Goal: Entertainment & Leisure: Consume media (video, audio)

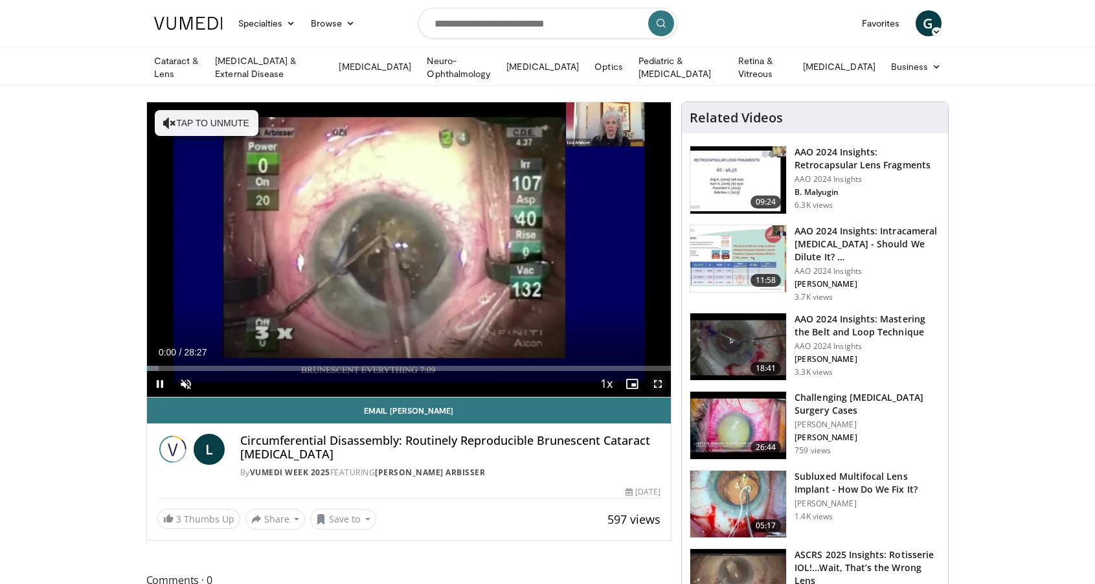
click at [659, 378] on span "Video Player" at bounding box center [658, 384] width 26 height 26
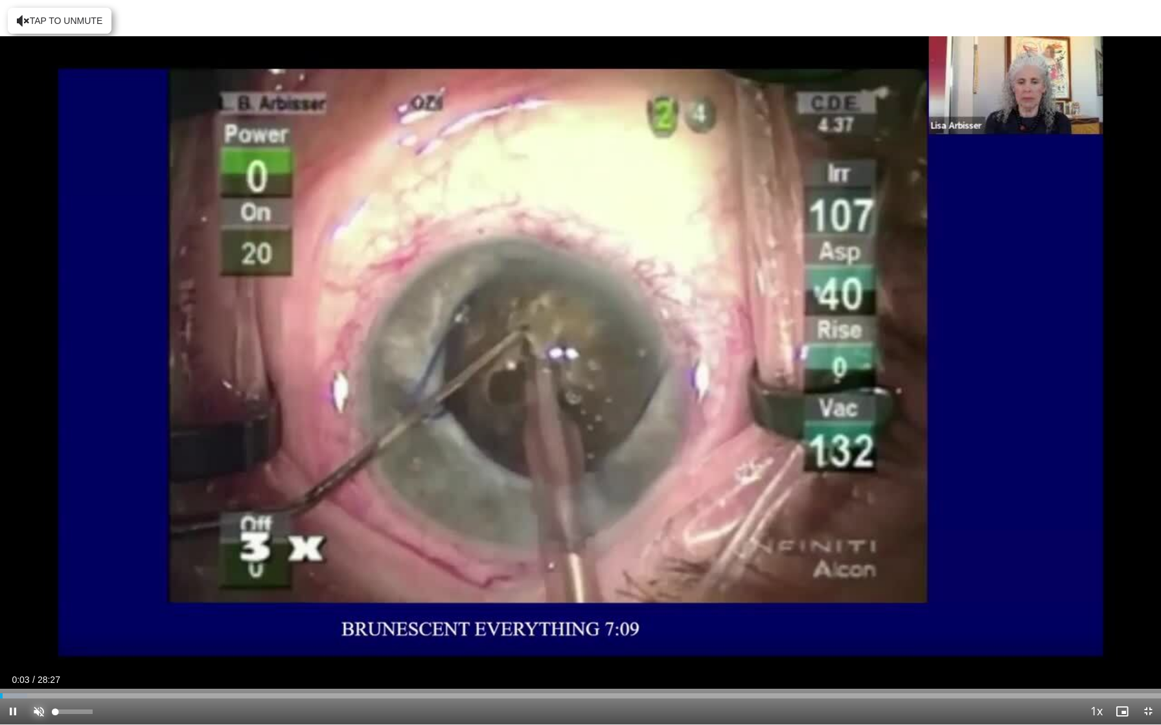
click at [40, 584] on span "Video Player" at bounding box center [39, 712] width 26 height 26
click at [68, 584] on div "35%" at bounding box center [73, 712] width 45 height 26
click at [23, 584] on div "Progress Bar" at bounding box center [23, 696] width 1 height 5
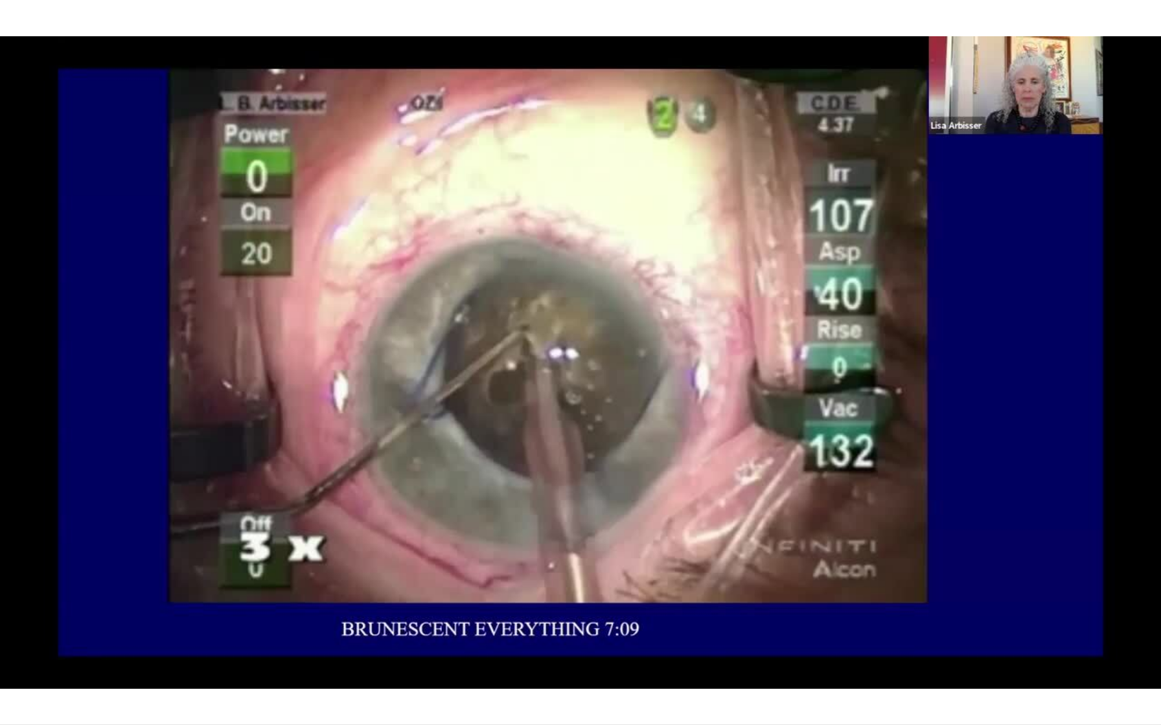
click at [28, 584] on video-js "**********" at bounding box center [580, 362] width 1161 height 725
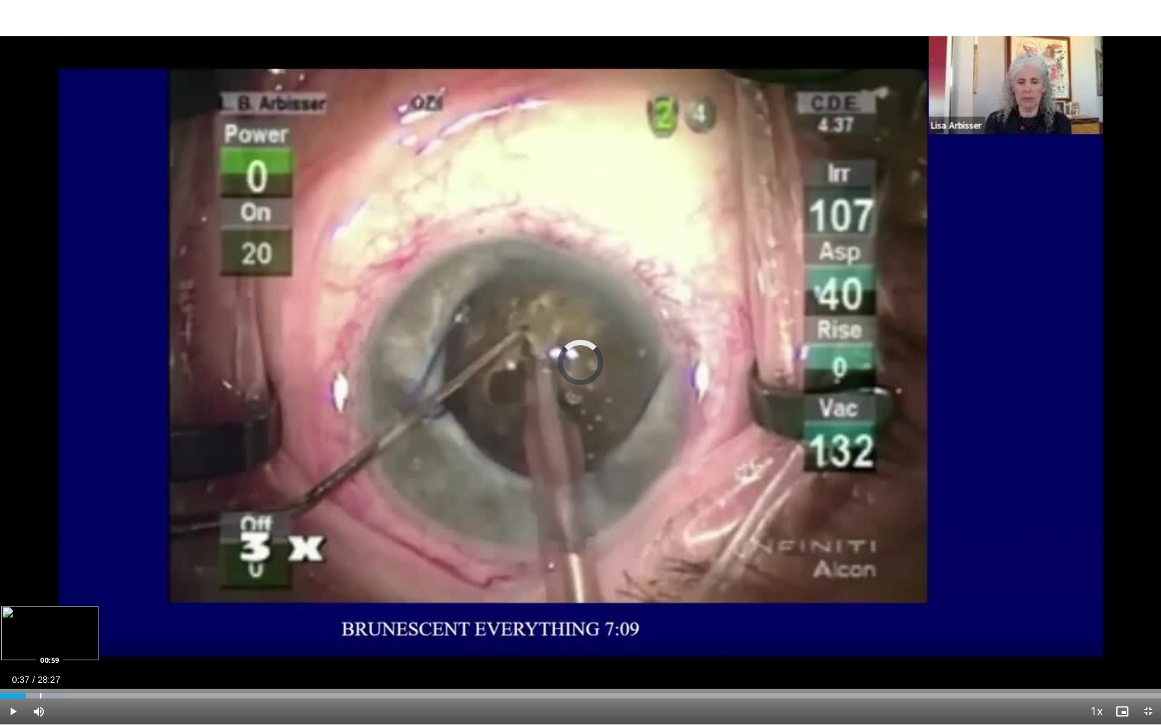
click at [40, 584] on div "Progress Bar" at bounding box center [40, 696] width 1 height 5
click at [47, 584] on div "Progress Bar" at bounding box center [47, 696] width 1 height 5
click at [65, 584] on div "Progress Bar" at bounding box center [65, 696] width 1 height 5
click at [98, 584] on div "Progress Bar" at bounding box center [98, 696] width 1 height 5
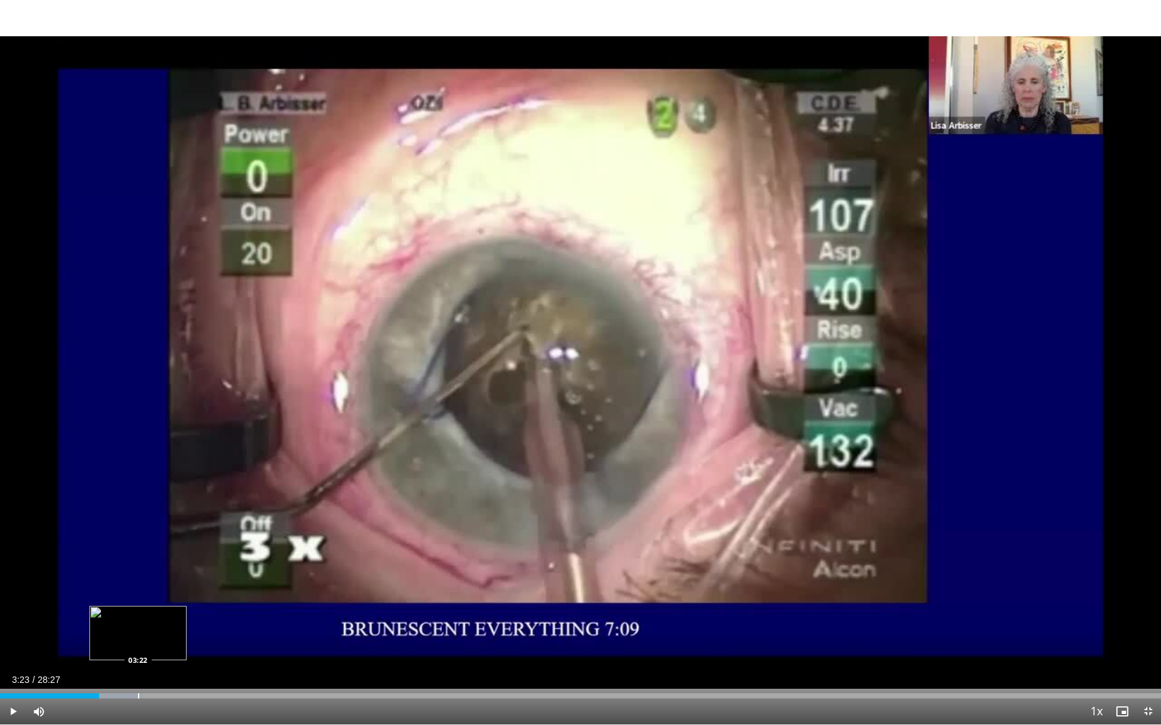
click at [138, 584] on div "Progress Bar" at bounding box center [138, 696] width 1 height 5
click at [171, 584] on div "Progress Bar" at bounding box center [171, 696] width 1 height 5
click at [196, 584] on div "Progress Bar" at bounding box center [196, 696] width 1 height 5
click at [214, 584] on div "Loaded : 20.52% 04:50 05:15" at bounding box center [580, 692] width 1161 height 12
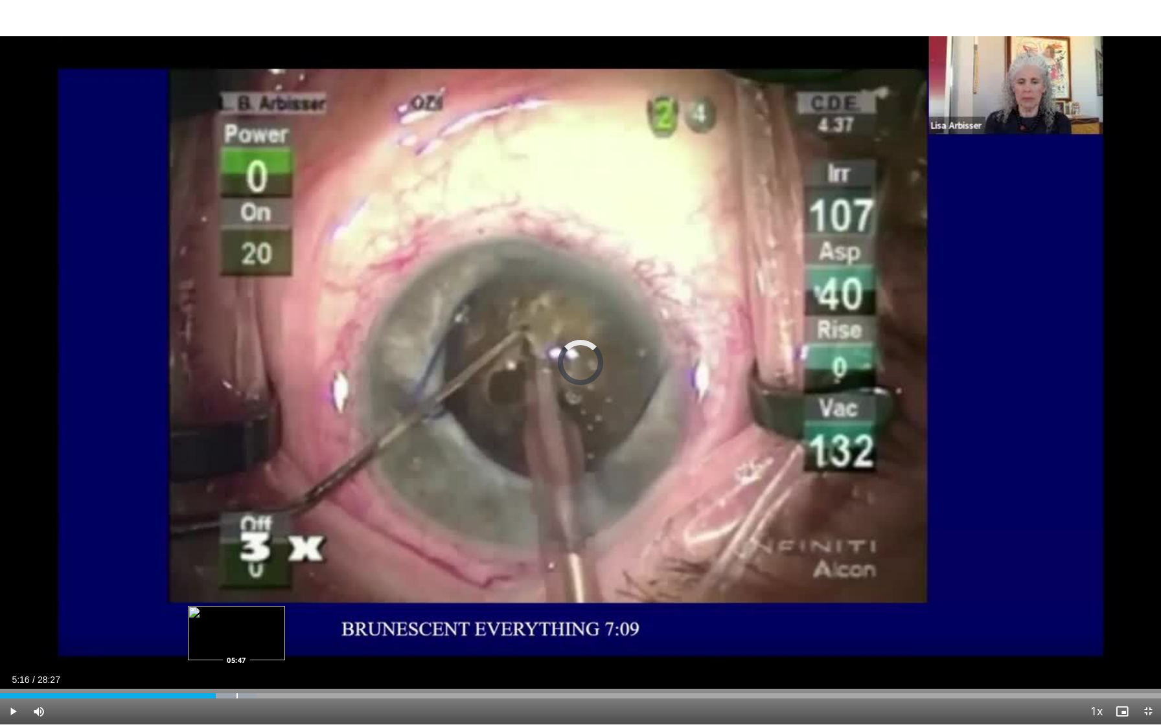
click at [236, 584] on div "Loaded : 22.08% 05:17 05:47" at bounding box center [580, 692] width 1161 height 12
click at [266, 584] on div "Loaded : 24.04% 05:49 06:30" at bounding box center [580, 692] width 1161 height 12
click at [243, 584] on div "Progress Bar" at bounding box center [243, 696] width 1 height 5
click at [256, 584] on div "Progress Bar" at bounding box center [256, 696] width 1 height 5
click at [476, 584] on div "Current Time 11:17 / Duration 28:27 Pause Skip Backward Skip Forward Mute 100% …" at bounding box center [580, 712] width 1161 height 26
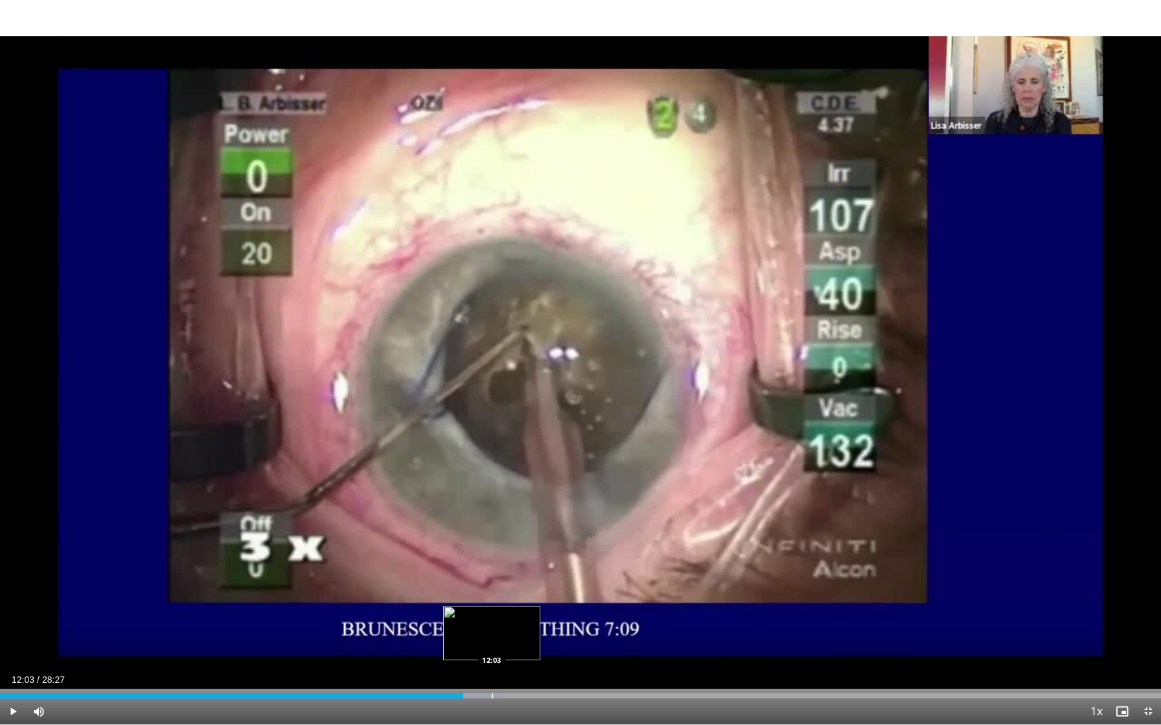
click at [492, 584] on div "Progress Bar" at bounding box center [492, 696] width 1 height 5
click at [522, 584] on div "Loaded : 46.32% 12:04 12:47" at bounding box center [580, 692] width 1161 height 12
click at [553, 584] on div "Loaded : 48.67% 12:49 13:34" at bounding box center [580, 692] width 1161 height 12
click at [15, 584] on span "Video Player" at bounding box center [13, 712] width 26 height 26
click at [12, 584] on span "Video Player" at bounding box center [13, 712] width 26 height 26
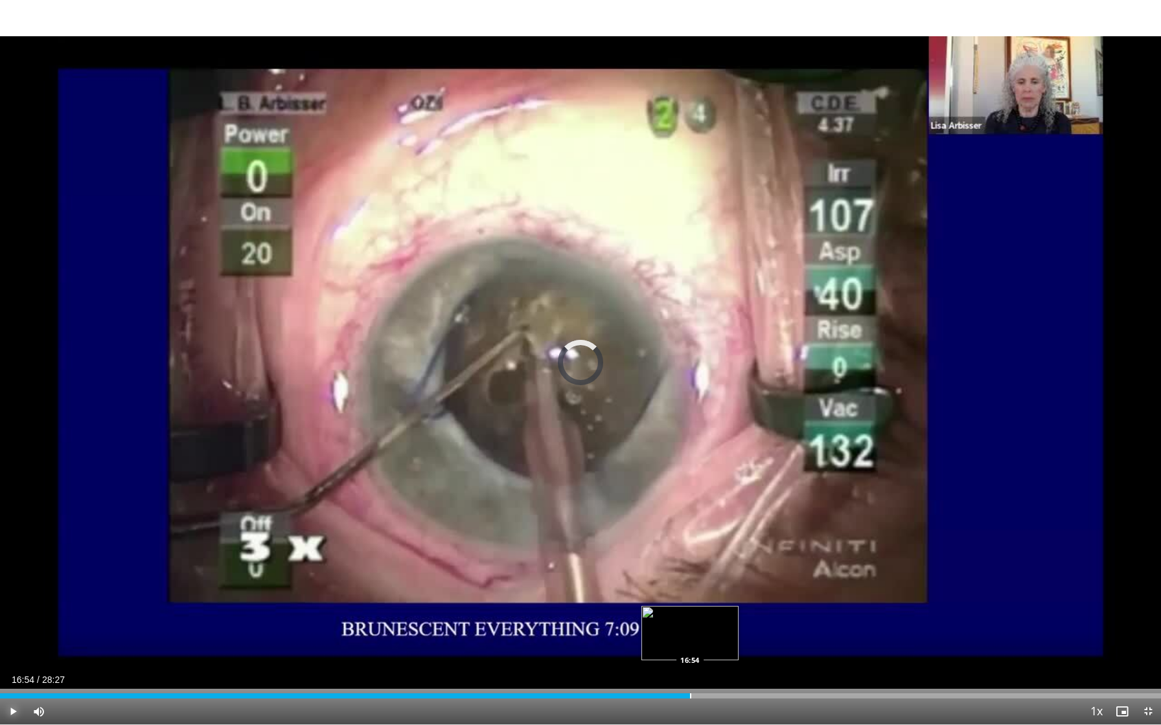
click at [690, 584] on div "Progress Bar" at bounding box center [690, 696] width 1 height 5
click at [756, 584] on div "Loaded : 63.32% 18:31 18:31" at bounding box center [580, 692] width 1161 height 12
